Goal: Transaction & Acquisition: Book appointment/travel/reservation

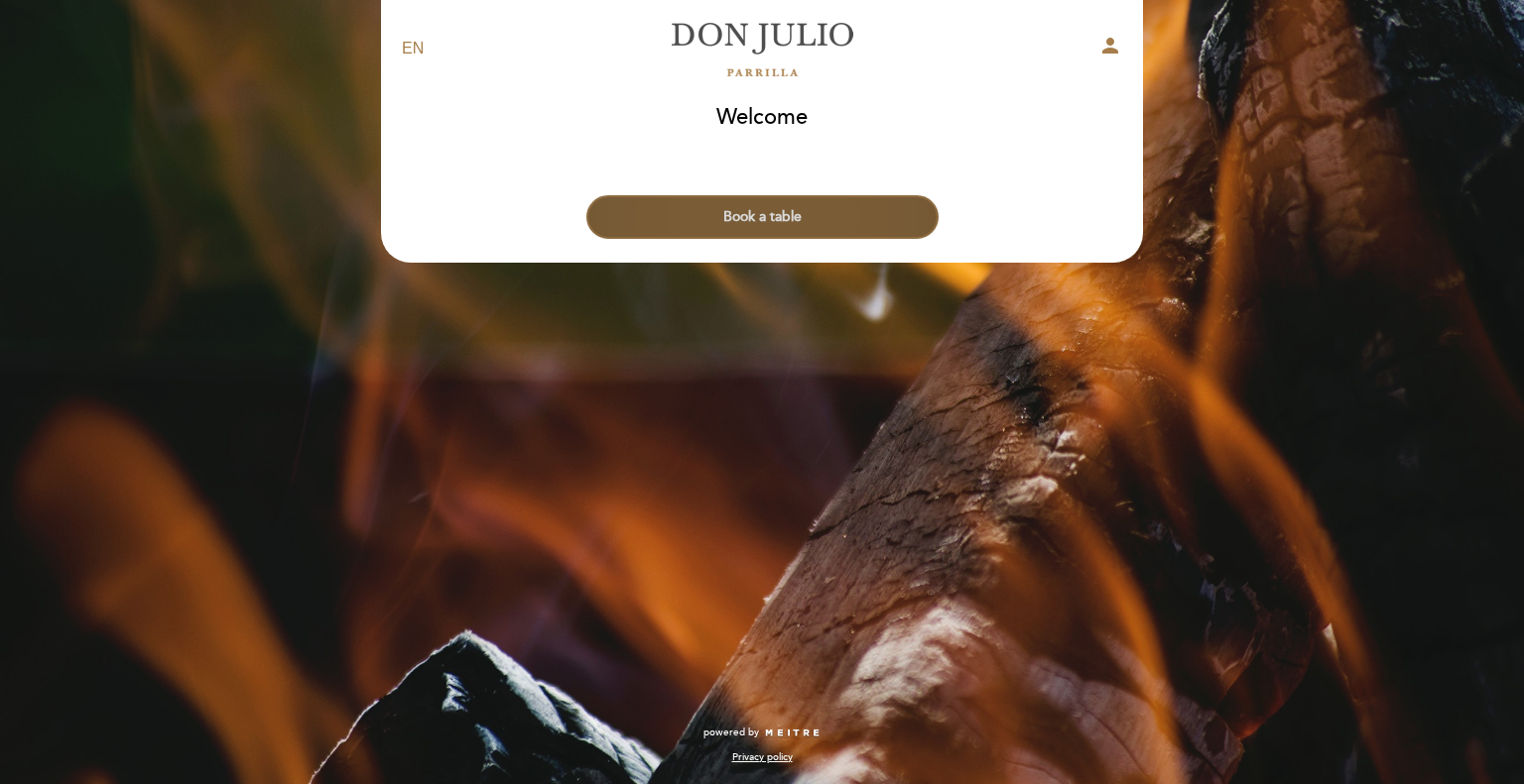
click at [789, 218] on button "Book a table" at bounding box center [762, 217] width 352 height 44
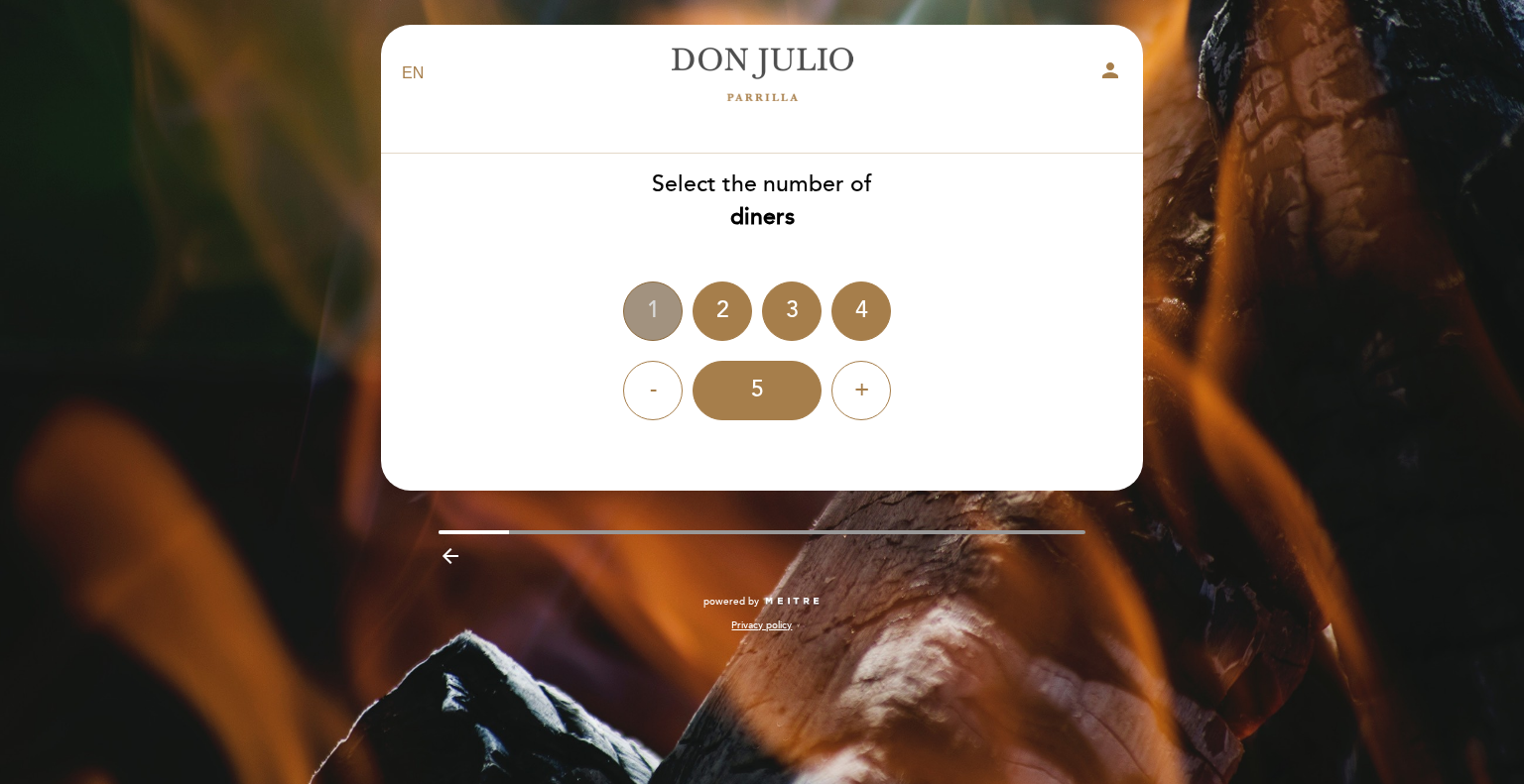
click at [654, 324] on div "1" at bounding box center [653, 311] width 60 height 60
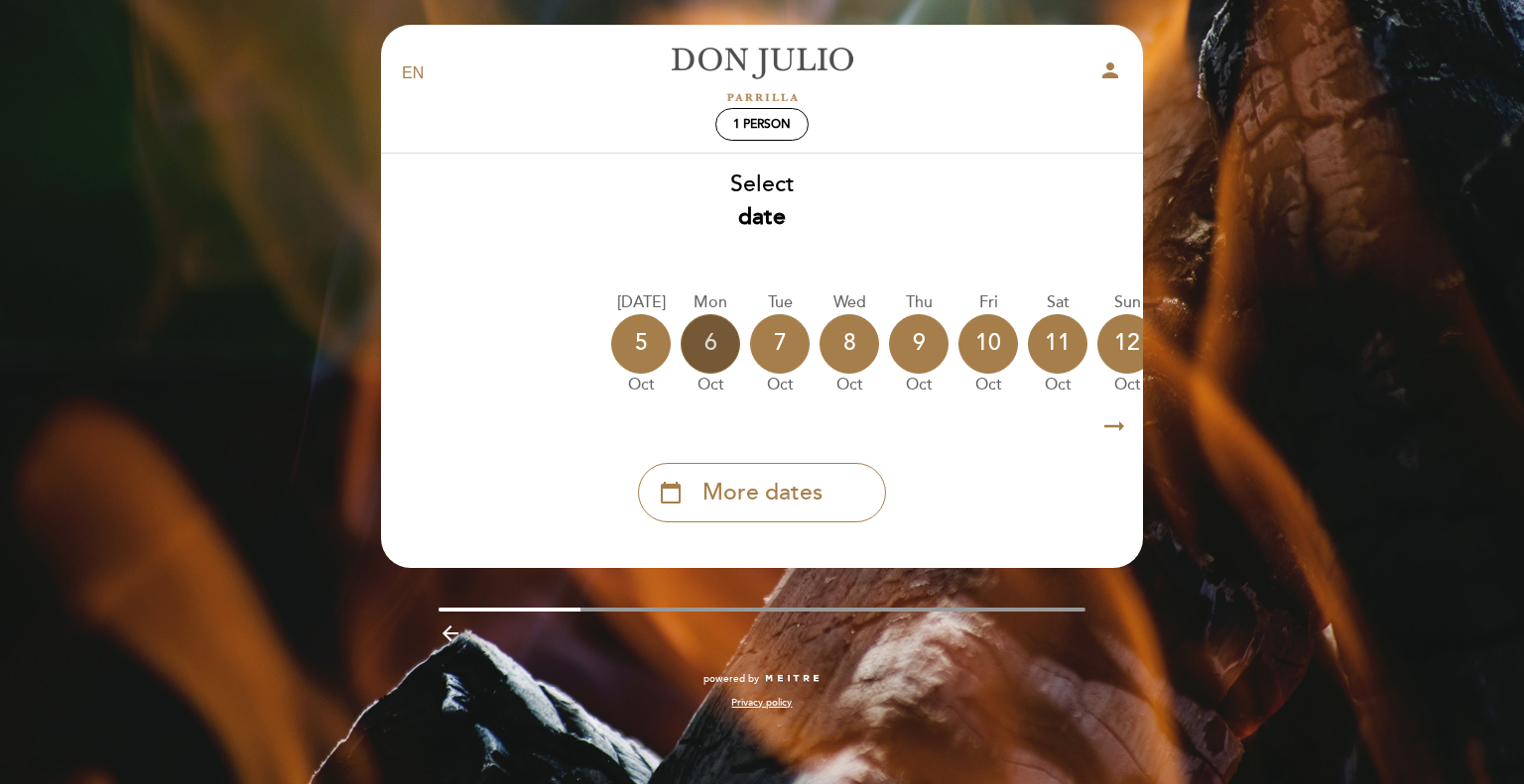
drag, startPoint x: 1016, startPoint y: 338, endPoint x: 724, endPoint y: 366, distance: 293.3
click at [724, 366] on div "[DATE] [DATE] [DATE] [DATE] [DATE] [DATE] [DATE] [DATE] [DATE] Mon Oct" at bounding box center [762, 343] width 763 height 125
click at [1119, 430] on icon "arrow_right_alt" at bounding box center [1114, 427] width 30 height 43
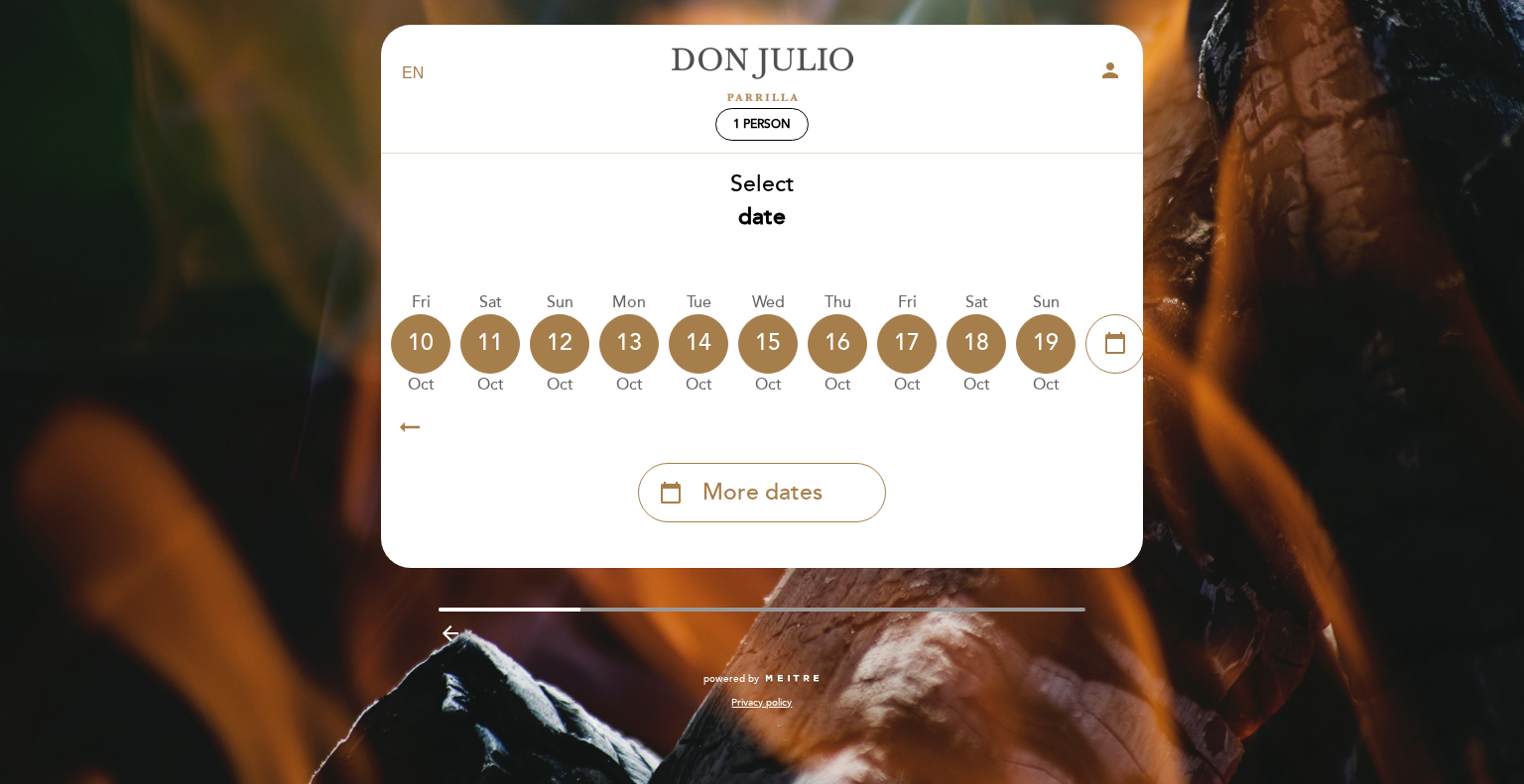
scroll to position [0, 579]
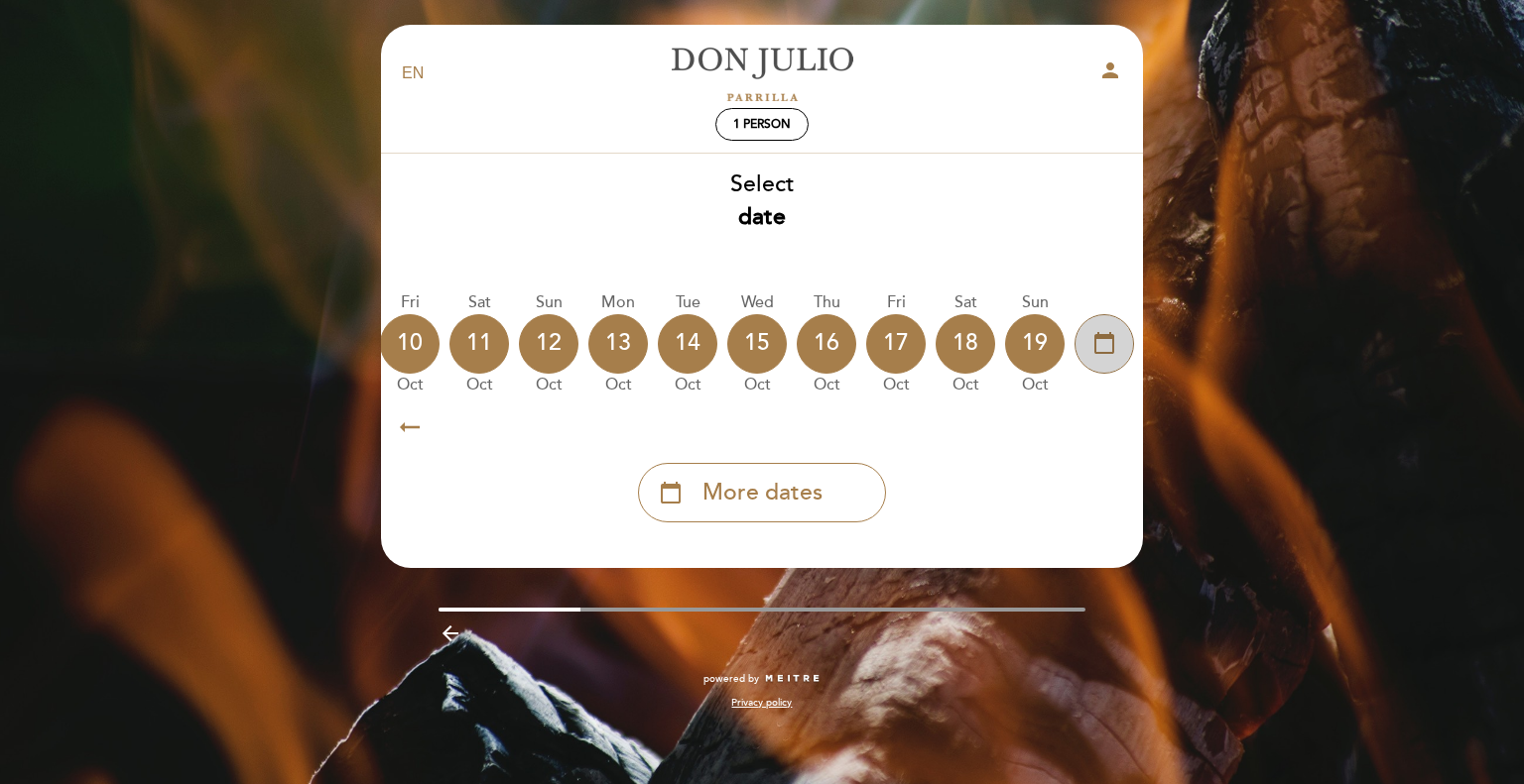
click at [1103, 338] on icon "calendar_today" at bounding box center [1105, 343] width 24 height 34
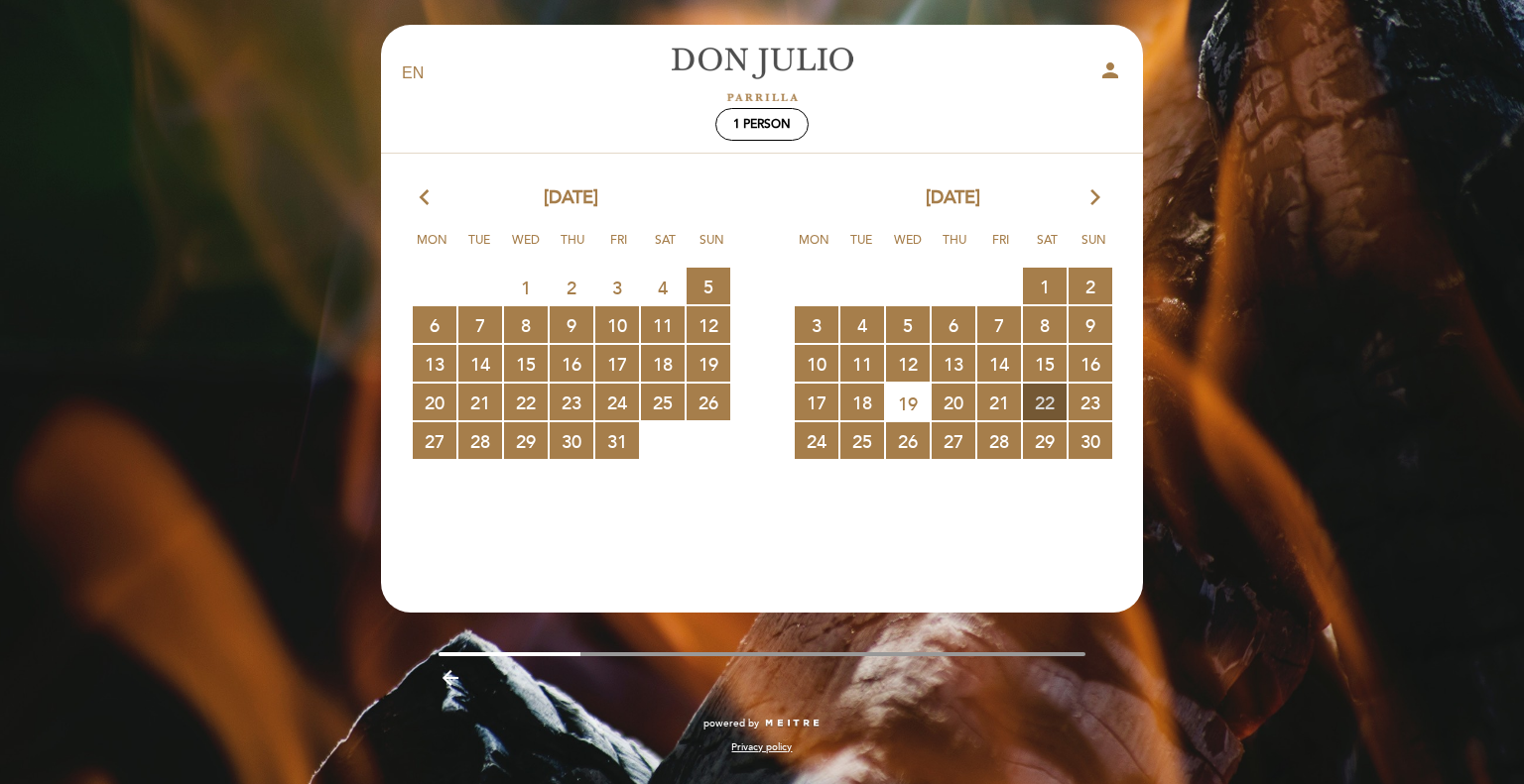
click at [1037, 396] on span "22 RESERVATIONS AVAILABLE" at bounding box center [1045, 402] width 44 height 37
click at [559, 411] on span "23 RESERVATIONS AVAILABLE" at bounding box center [572, 402] width 44 height 37
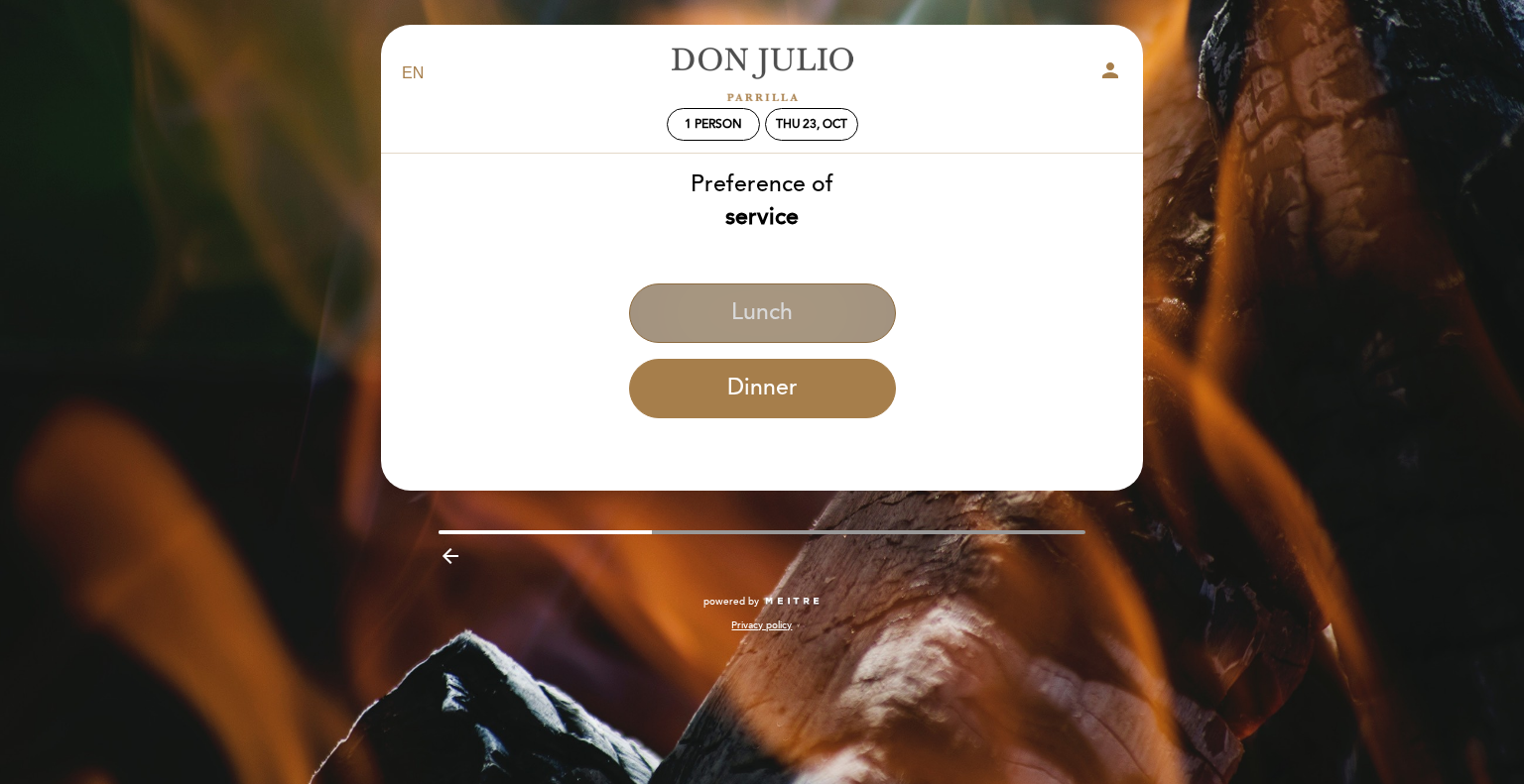
click at [787, 313] on button "Lunch" at bounding box center [762, 313] width 266 height 60
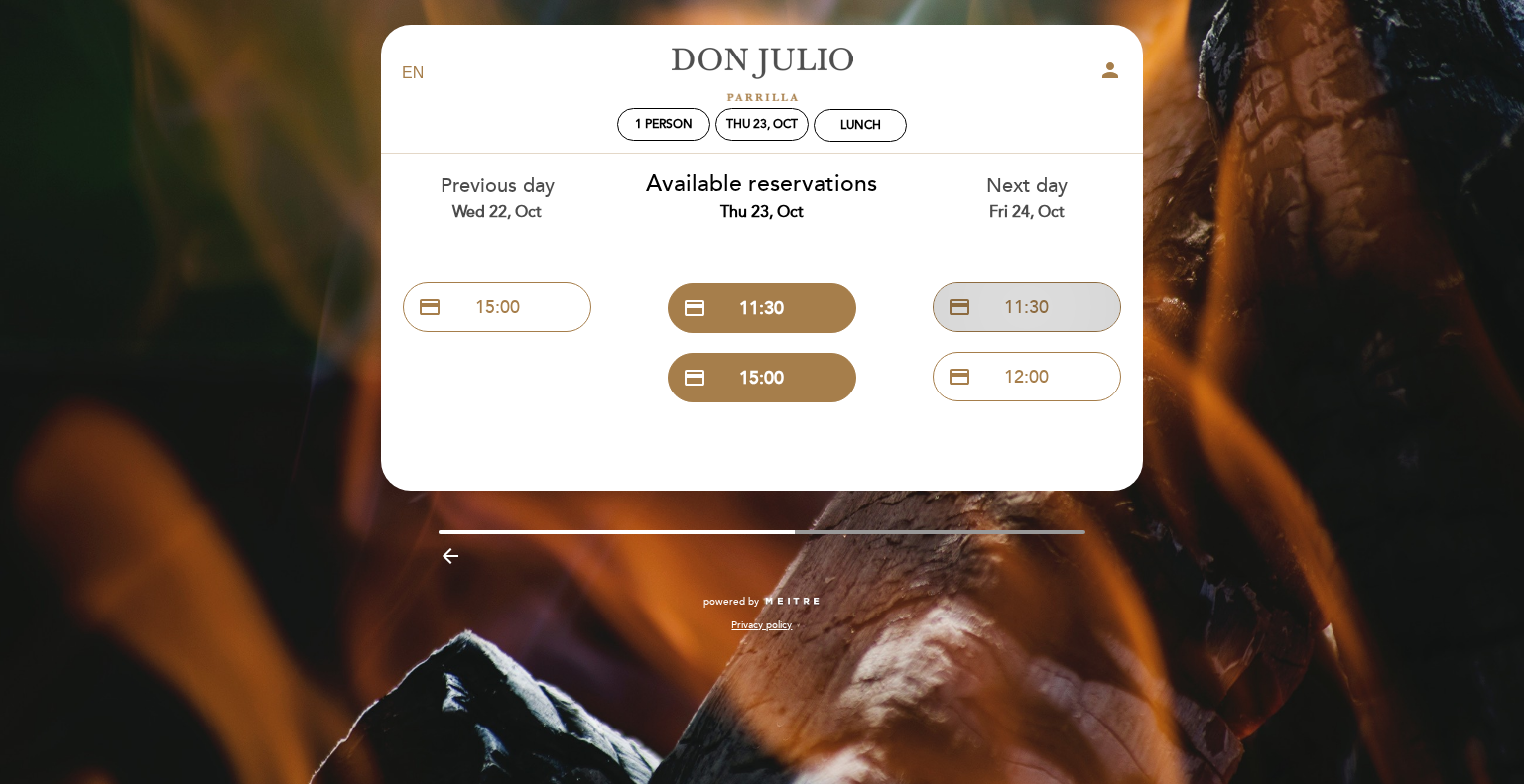
click at [1017, 300] on button "credit_card 11:30" at bounding box center [1026, 307] width 189 height 50
